Goal: Find specific page/section: Find specific page/section

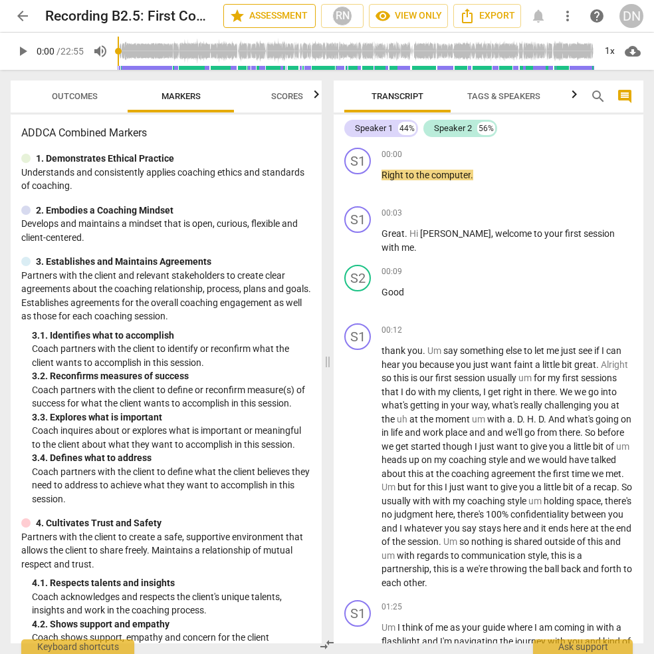
click at [263, 15] on span "star Assessment" at bounding box center [269, 16] width 80 height 16
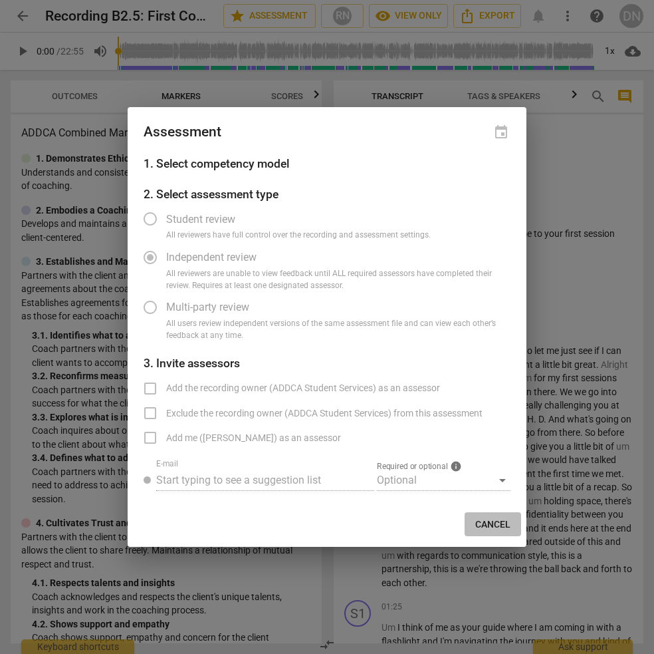
click at [492, 521] on span "Cancel" at bounding box center [492, 524] width 35 height 13
radio input "false"
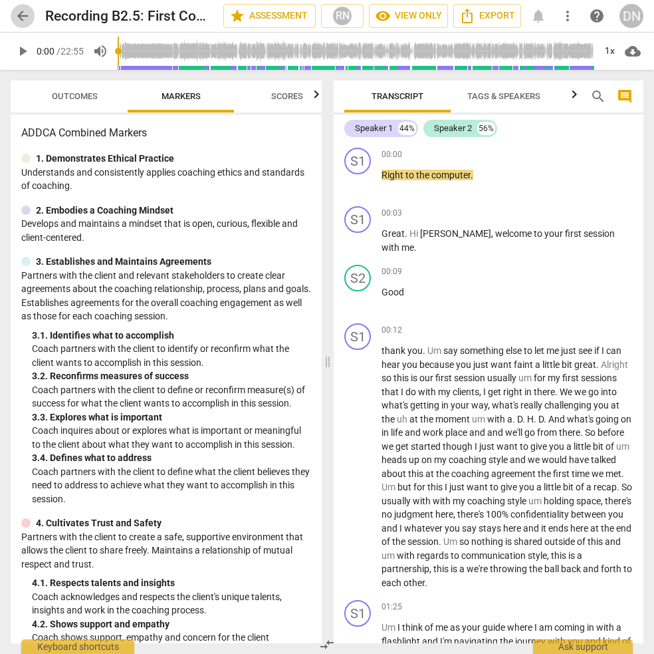
click at [23, 16] on span "arrow_back" at bounding box center [23, 16] width 16 height 16
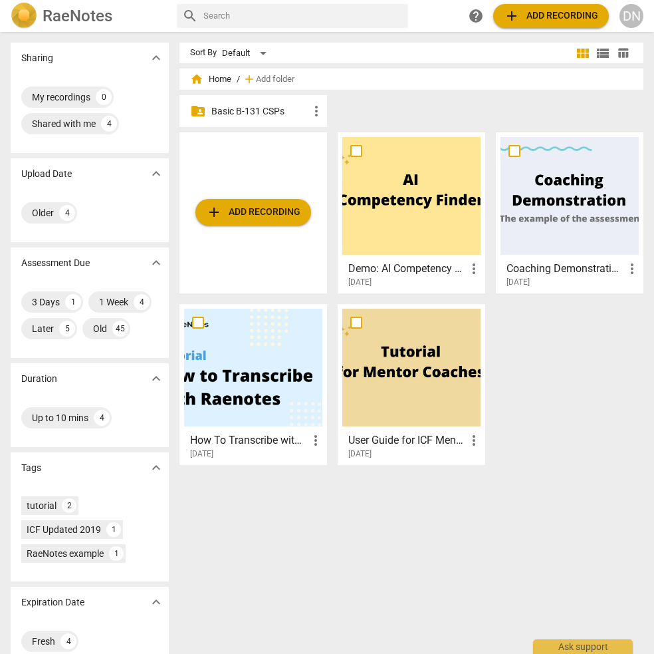
click at [245, 116] on p "Basic B-131 CSPs" at bounding box center [259, 111] width 97 height 14
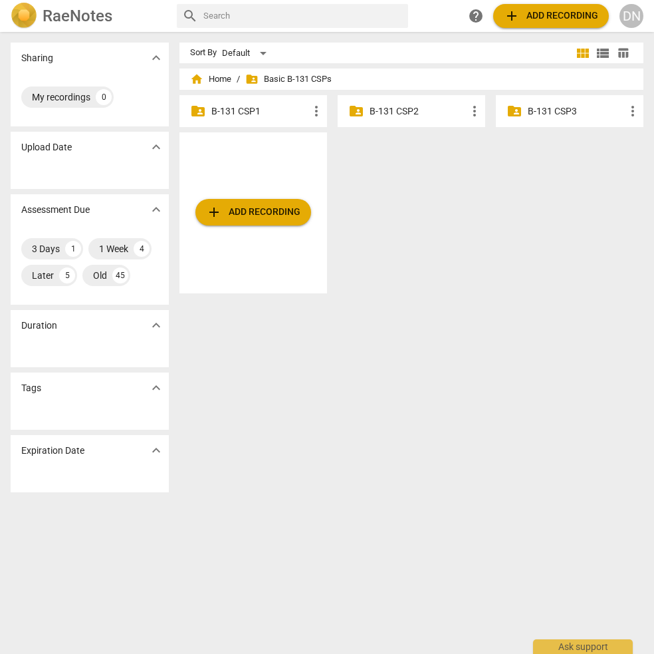
click at [538, 114] on p "B-131 CSP3" at bounding box center [576, 111] width 97 height 14
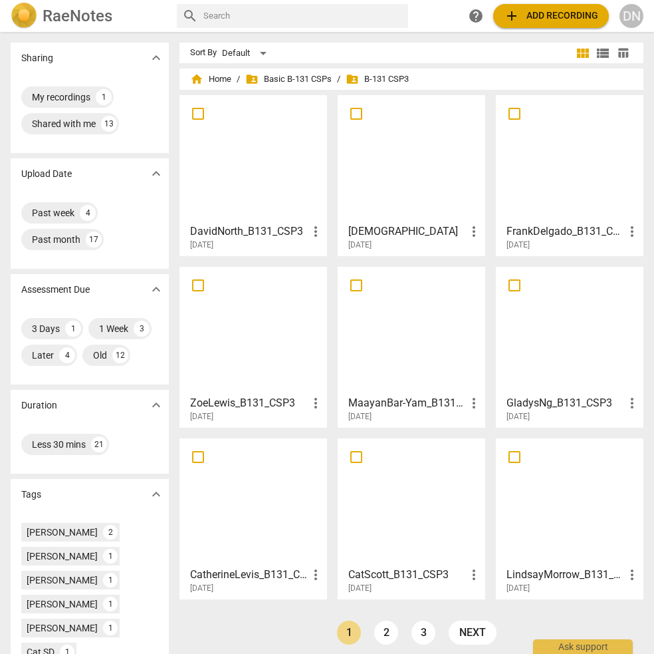
click at [250, 181] on div at bounding box center [253, 159] width 138 height 118
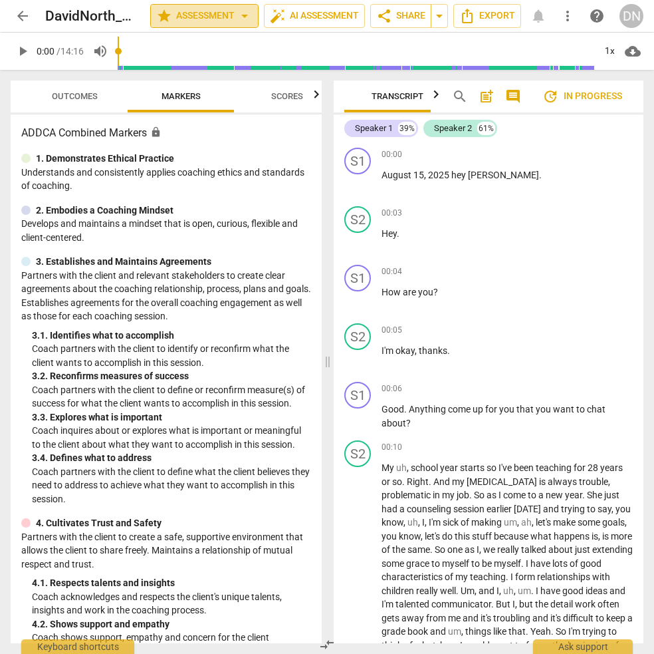
click at [237, 19] on span "arrow_drop_down" at bounding box center [245, 16] width 16 height 16
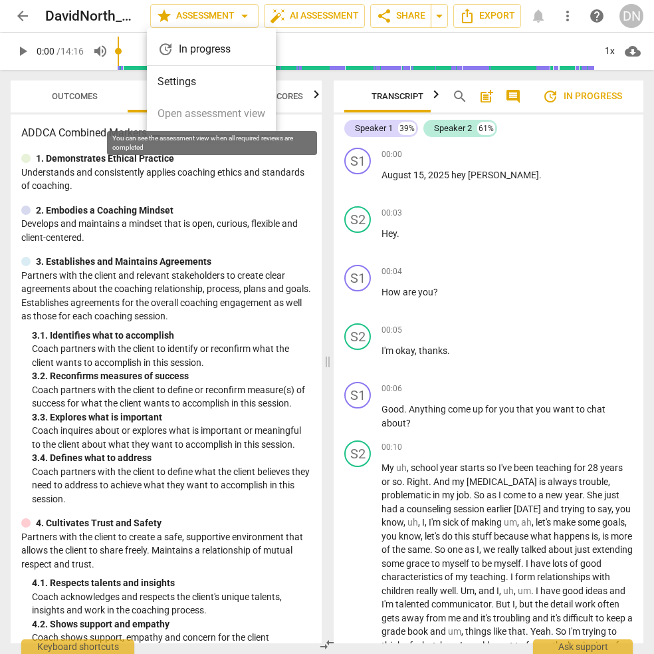
click at [189, 112] on span "Open assessment view" at bounding box center [212, 114] width 108 height 16
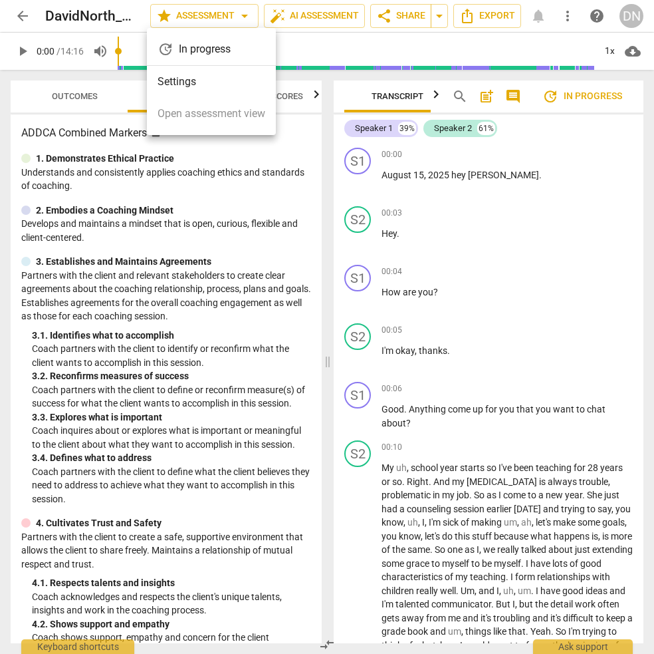
click at [83, 12] on div at bounding box center [327, 327] width 654 height 654
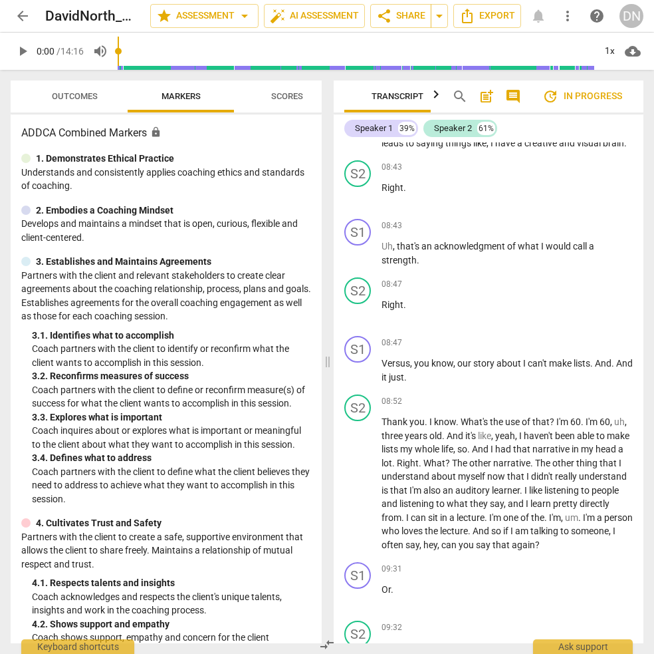
scroll to position [3723, 0]
